Goal: Task Accomplishment & Management: Complete application form

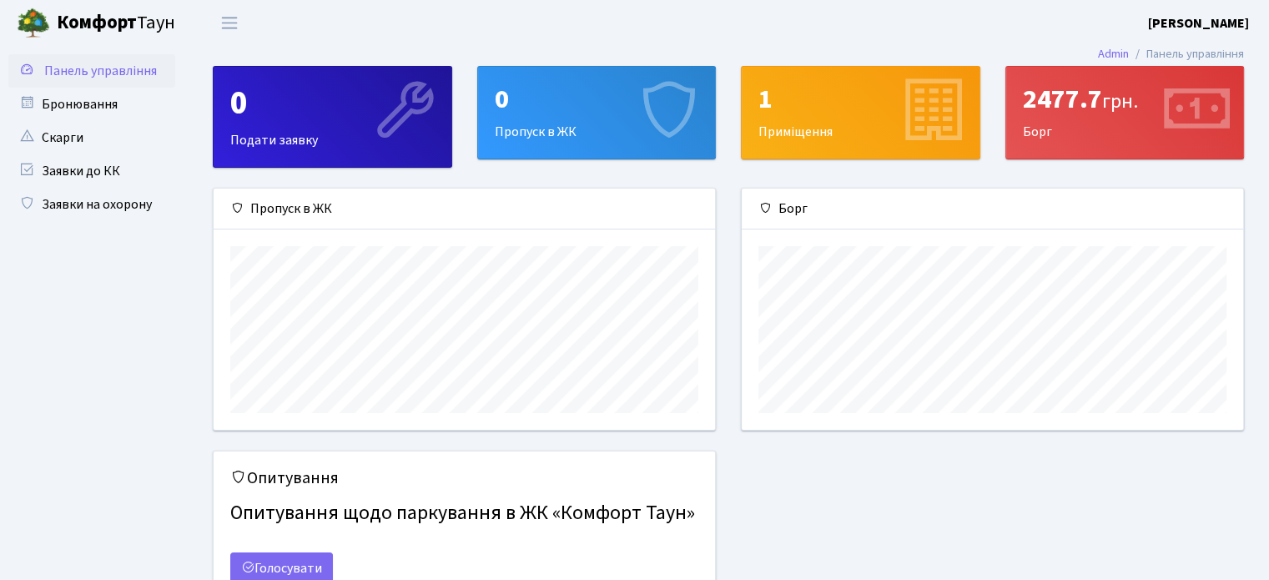
scroll to position [240, 500]
click at [92, 206] on link "Заявки на охорону" at bounding box center [91, 204] width 167 height 33
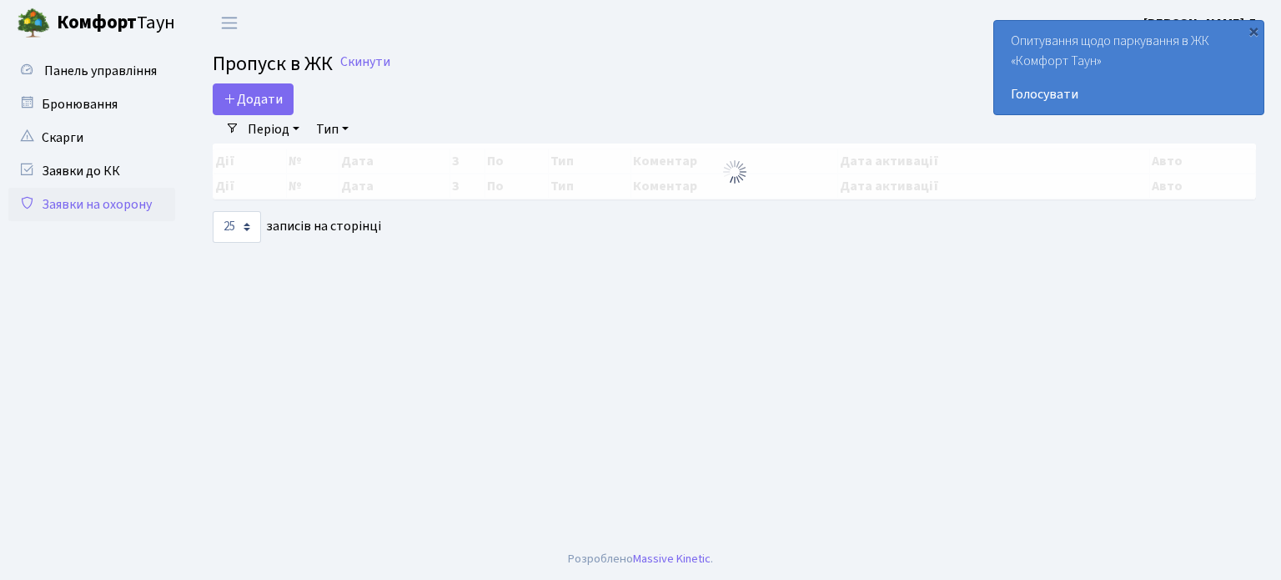
select select "25"
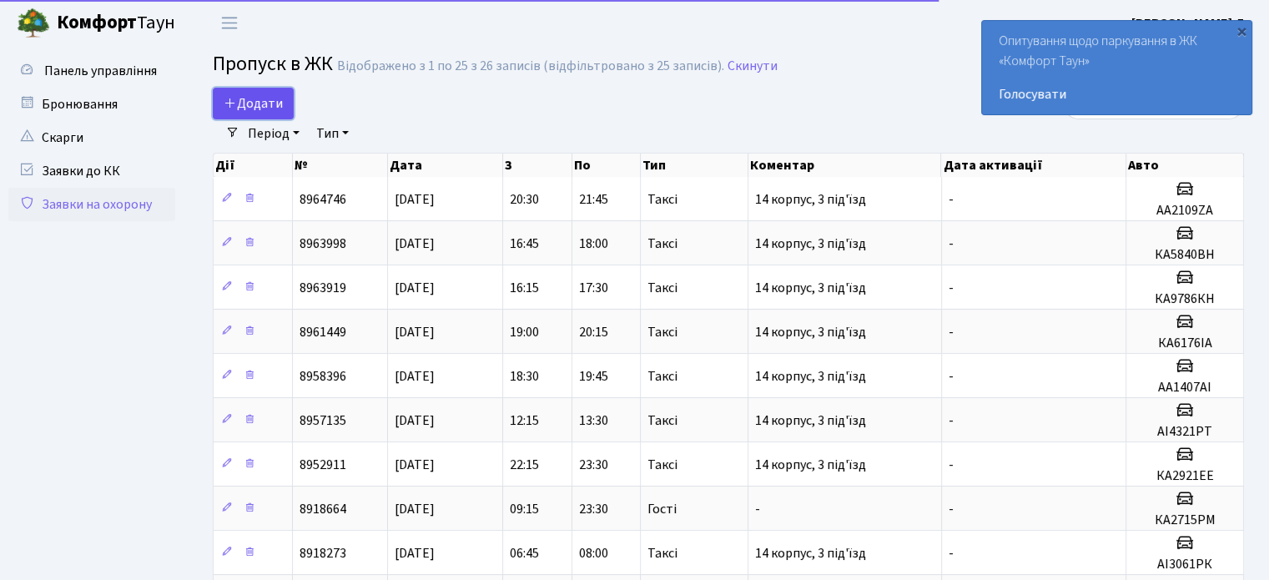
click at [244, 99] on span "Додати" at bounding box center [253, 103] width 59 height 18
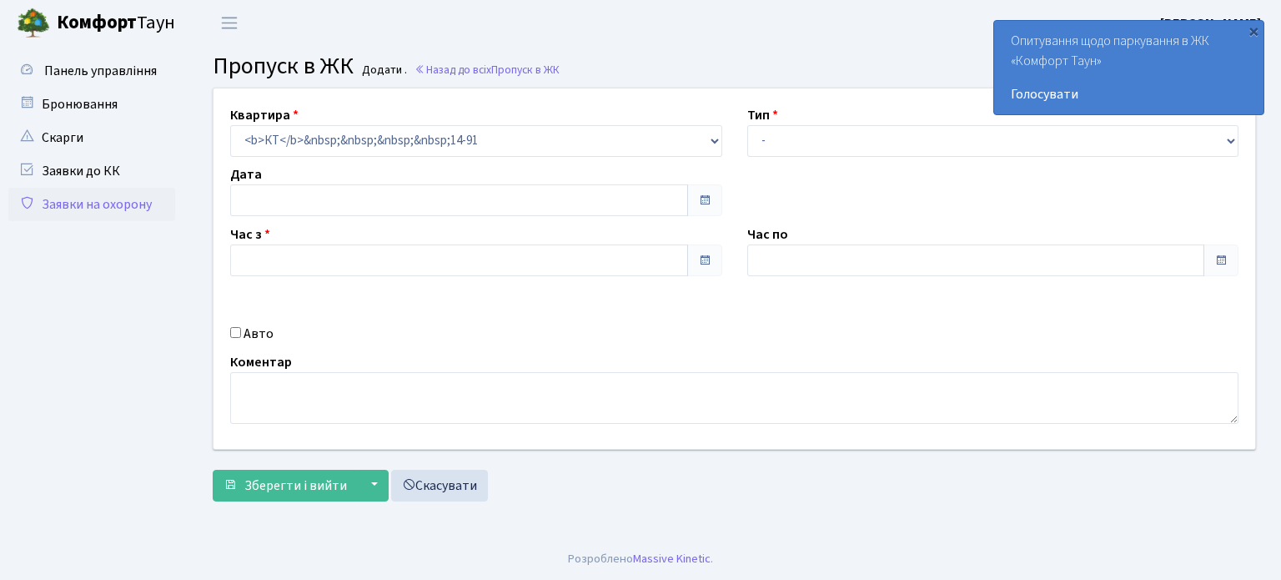
type input "[DATE]"
type input "12:15"
type input "13:15"
click at [777, 157] on div "Квартира <b>КТ</b>&nbsp;&nbsp;&nbsp;&nbsp;14-91 КТ 14-91 Тип - Доставка Таксі Г…" at bounding box center [734, 268] width 1067 height 360
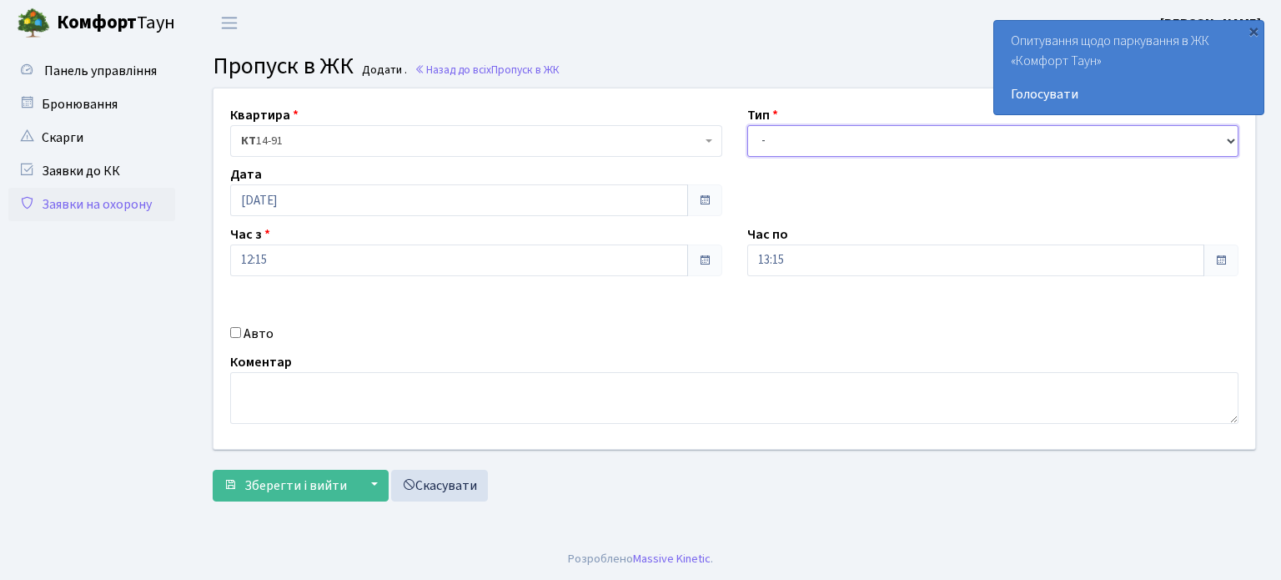
click at [777, 143] on select "- Доставка Таксі Гості Сервіс" at bounding box center [993, 141] width 492 height 32
select select "2"
click at [747, 125] on select "- Доставка Таксі Гості Сервіс" at bounding box center [993, 141] width 492 height 32
click at [247, 328] on label "Авто" at bounding box center [259, 334] width 30 height 20
click at [241, 328] on input "Авто" at bounding box center [235, 332] width 11 height 11
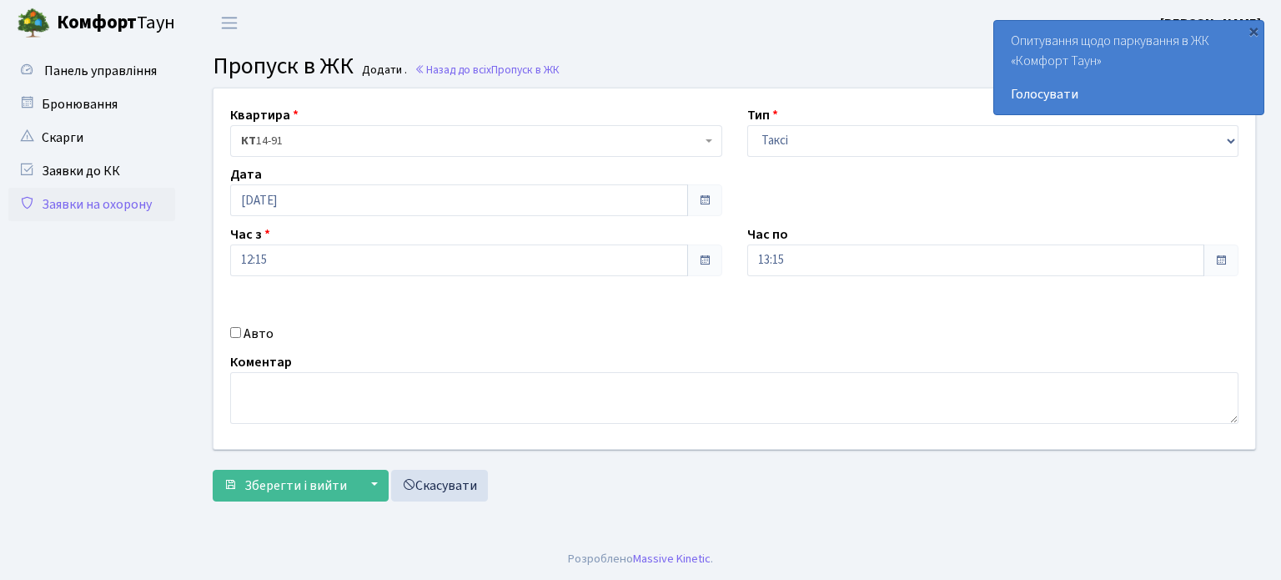
checkbox input "true"
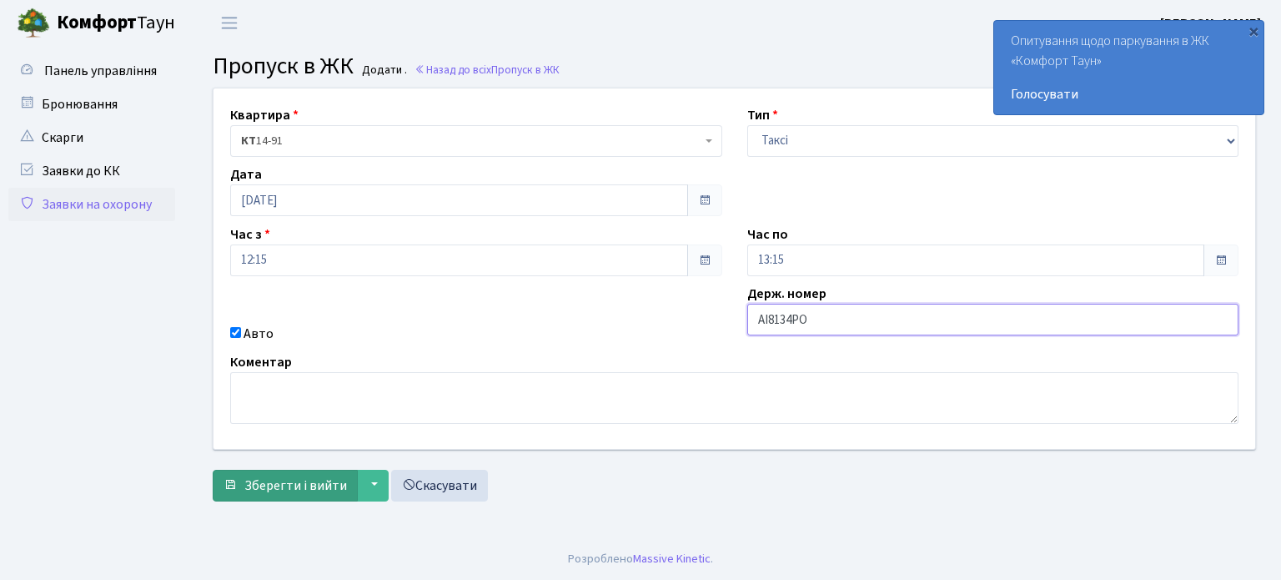
type input "АІ8134РО"
click at [301, 480] on span "Зберегти і вийти" at bounding box center [295, 485] width 103 height 18
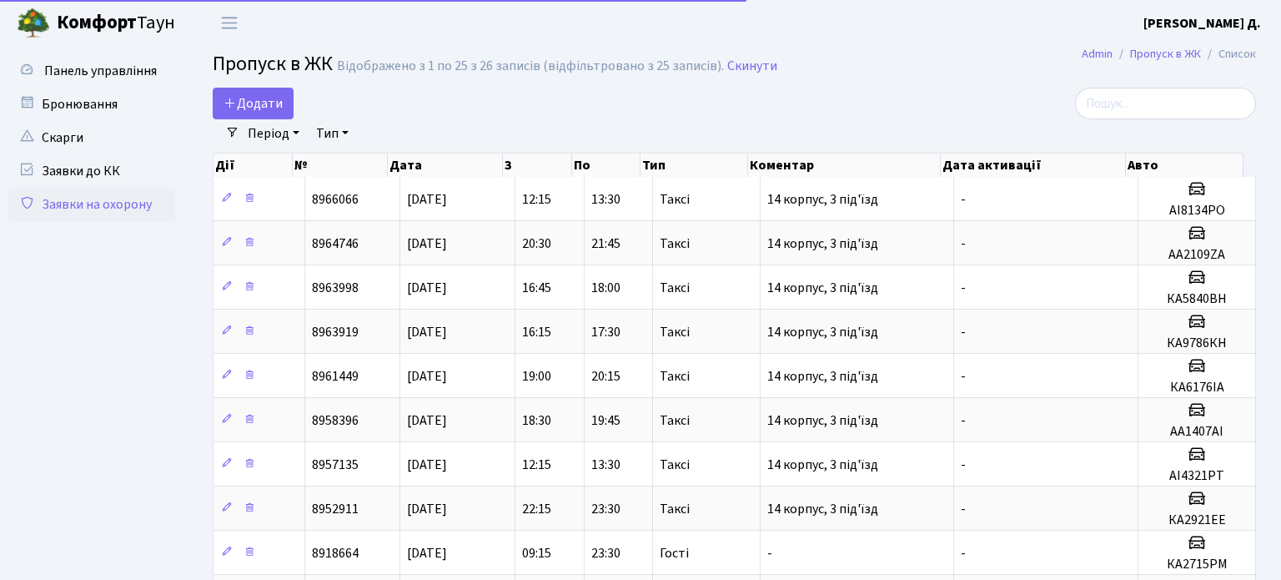
select select "25"
